Goal: Browse casually

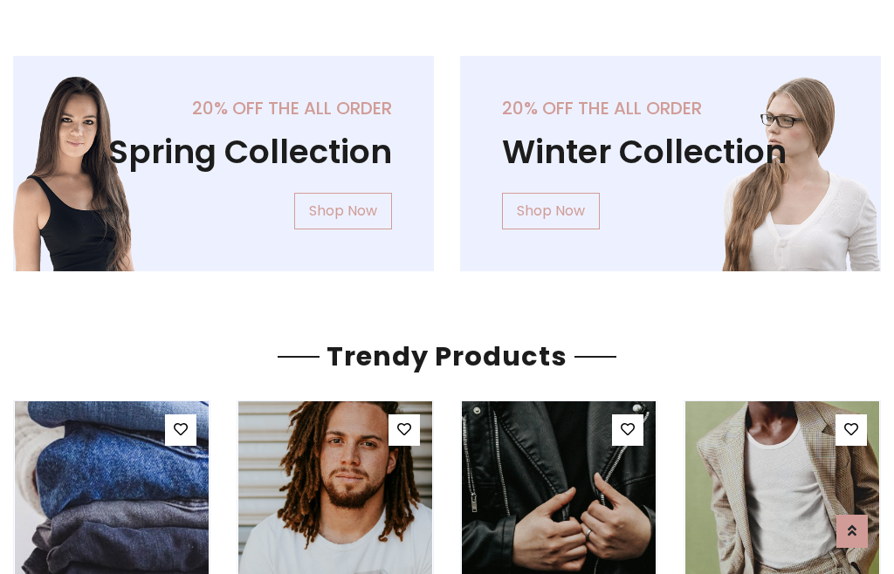
scroll to position [89, 0]
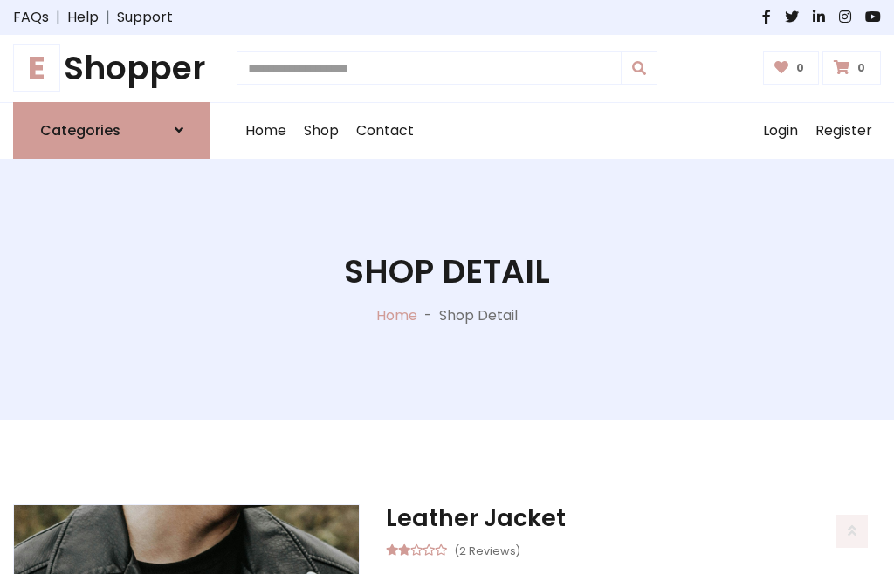
click at [112, 68] on h1 "E Shopper" at bounding box center [111, 68] width 197 height 39
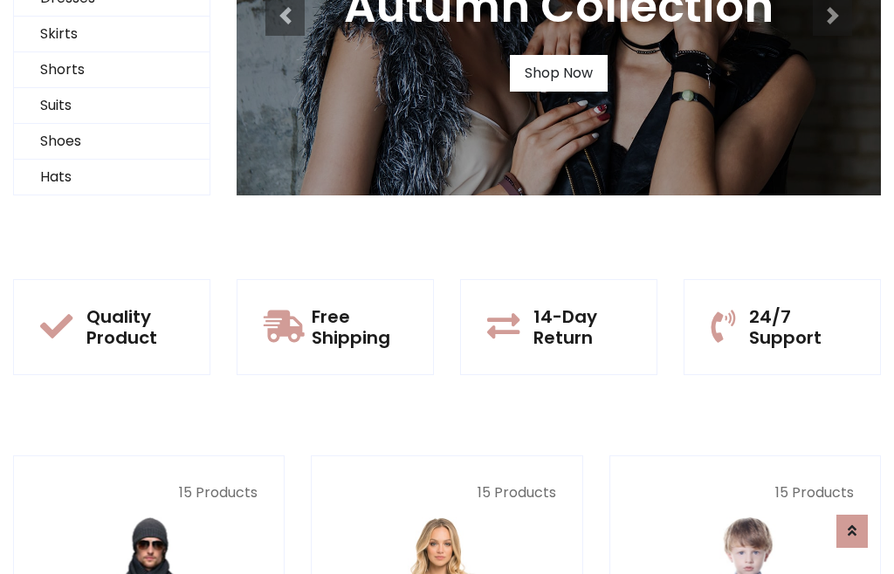
scroll to position [168, 0]
